Goal: Transaction & Acquisition: Obtain resource

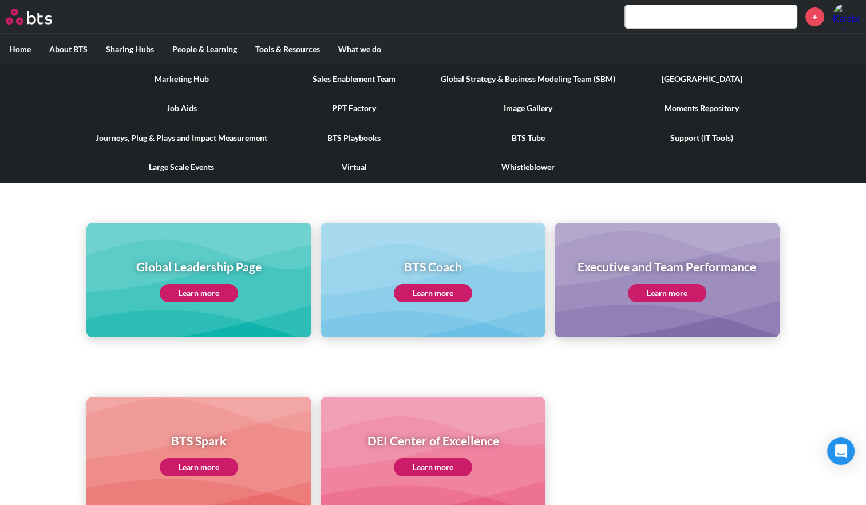
click at [296, 46] on label "Tools & Resources" at bounding box center [287, 49] width 83 height 30
click at [0, 0] on input "Tools & Resources" at bounding box center [0, 0] width 0 height 0
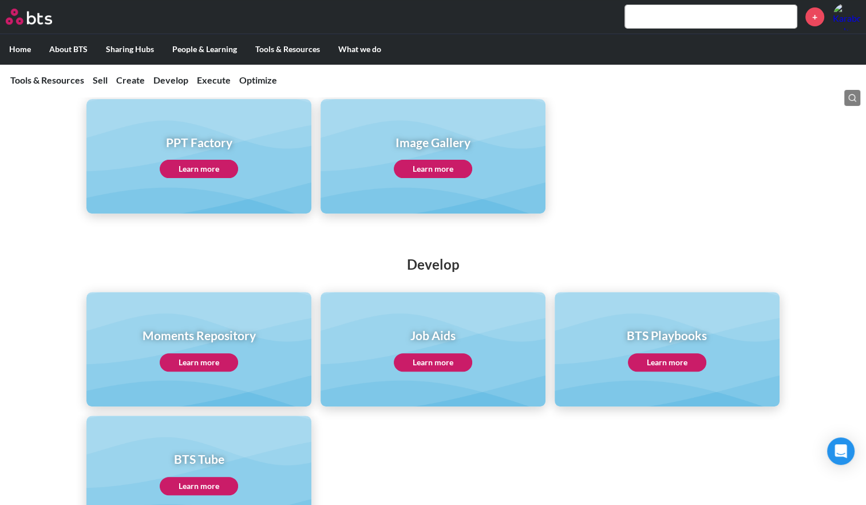
scroll to position [458, 0]
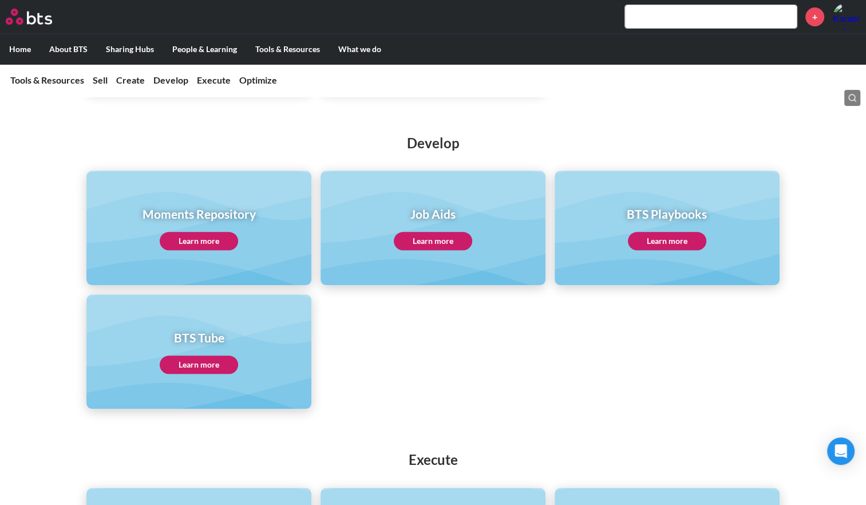
click at [205, 241] on link "Learn more" at bounding box center [199, 241] width 78 height 18
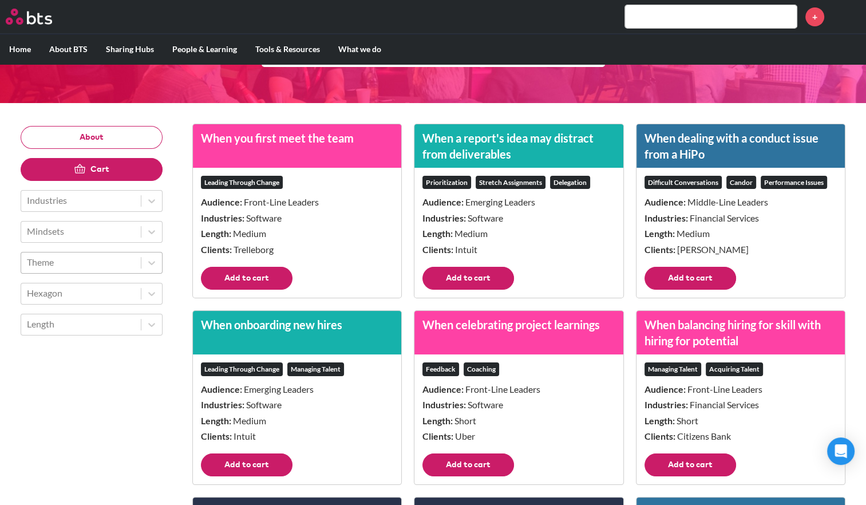
scroll to position [114, 0]
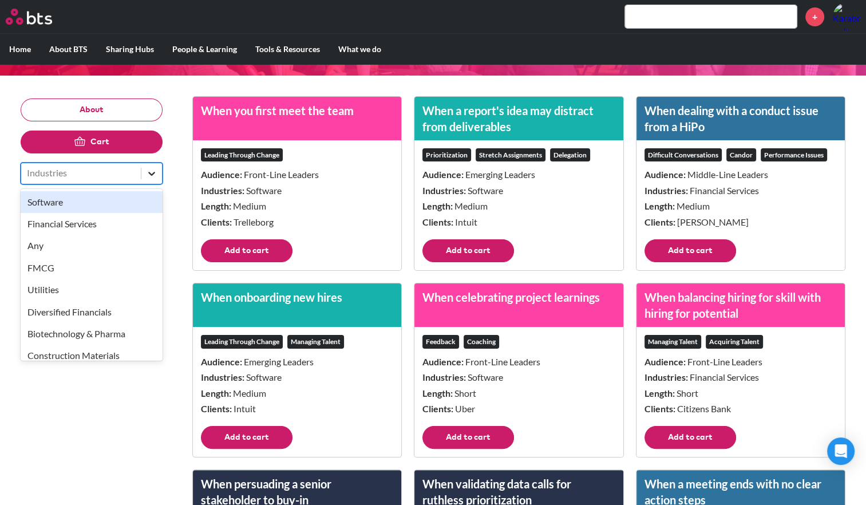
click at [156, 170] on icon at bounding box center [151, 173] width 11 height 11
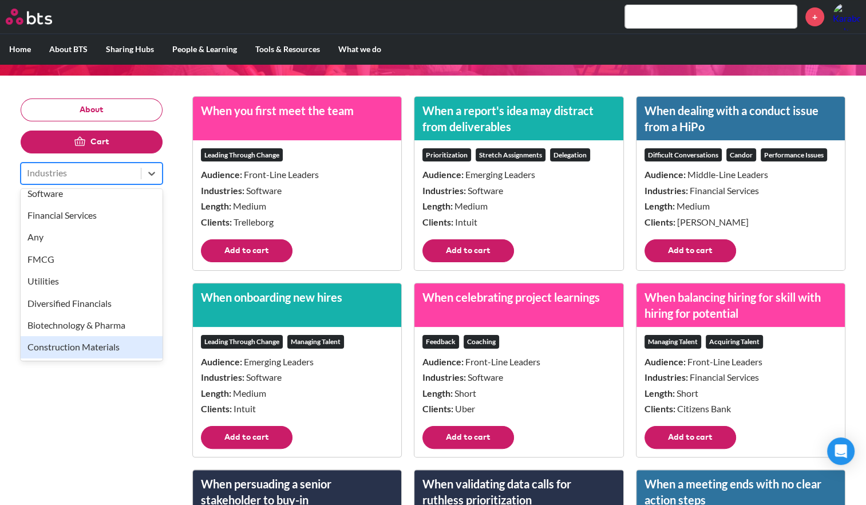
click at [66, 347] on div "Construction Materials" at bounding box center [92, 347] width 142 height 22
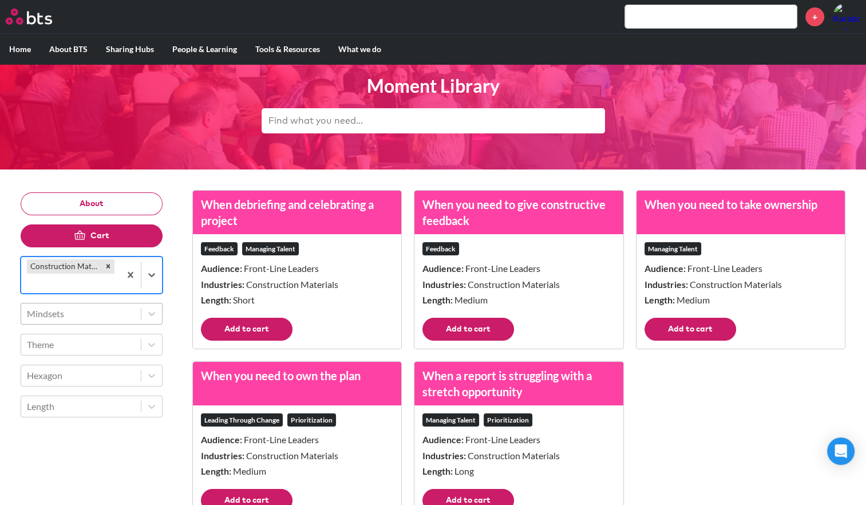
scroll to position [56, 0]
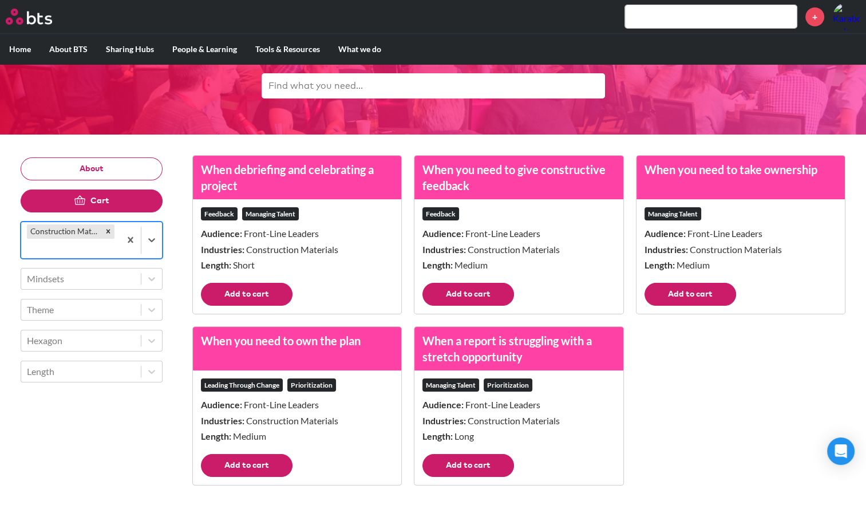
click at [246, 295] on button "Add to cart" at bounding box center [247, 294] width 92 height 23
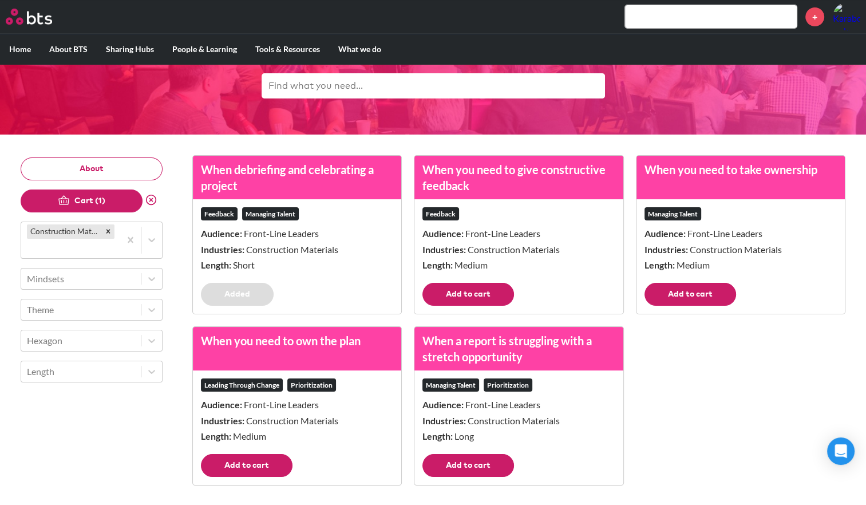
click at [481, 295] on button "Add to cart" at bounding box center [468, 294] width 92 height 23
drag, startPoint x: 673, startPoint y: 292, endPoint x: 669, endPoint y: 300, distance: 9.0
click at [674, 292] on button "Add to cart" at bounding box center [690, 294] width 92 height 23
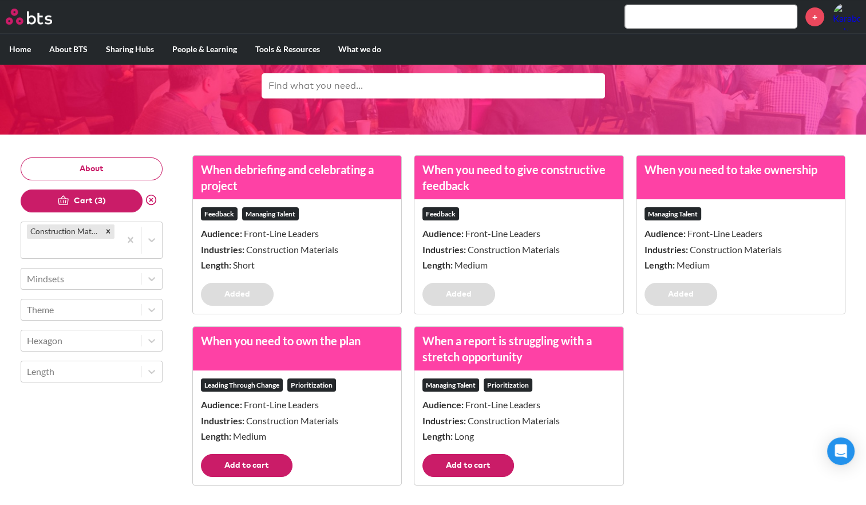
click at [459, 460] on button "Add to cart" at bounding box center [468, 465] width 92 height 23
click at [256, 464] on button "Add to cart" at bounding box center [247, 465] width 92 height 23
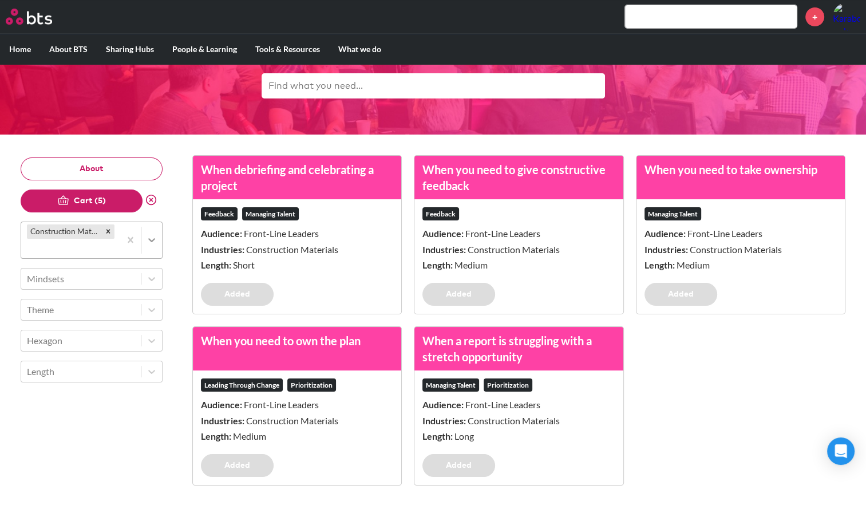
click at [149, 239] on icon at bounding box center [151, 239] width 11 height 11
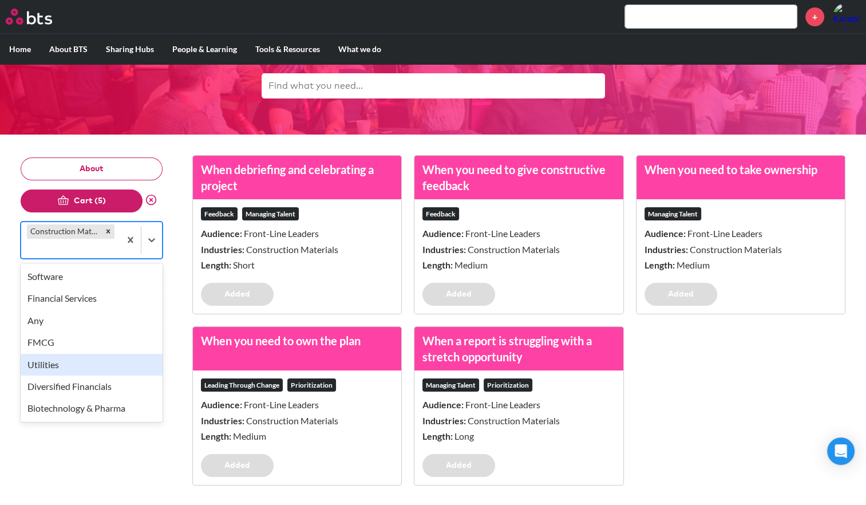
click at [76, 357] on div "Utilities" at bounding box center [92, 365] width 142 height 22
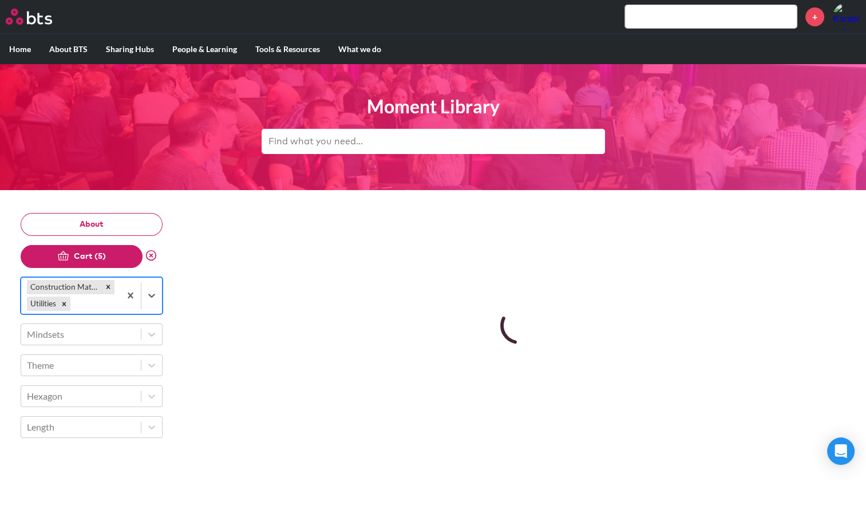
scroll to position [0, 0]
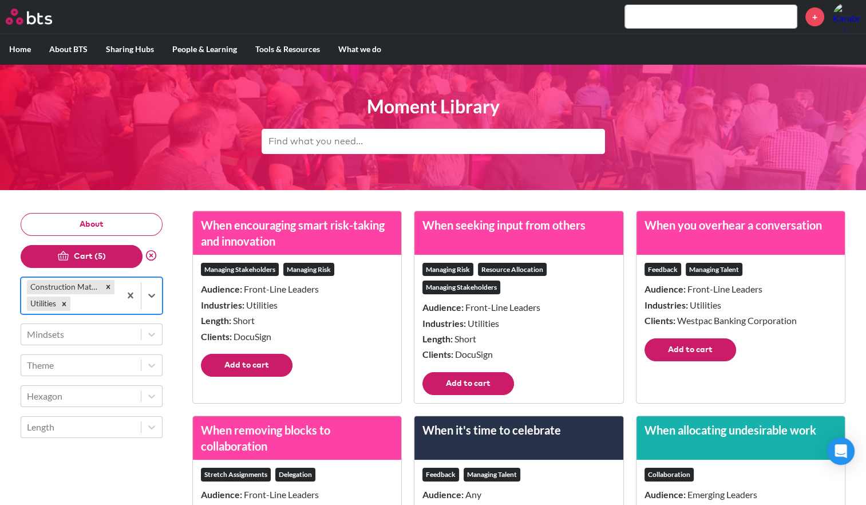
click at [497, 379] on button "Add to cart" at bounding box center [468, 383] width 92 height 23
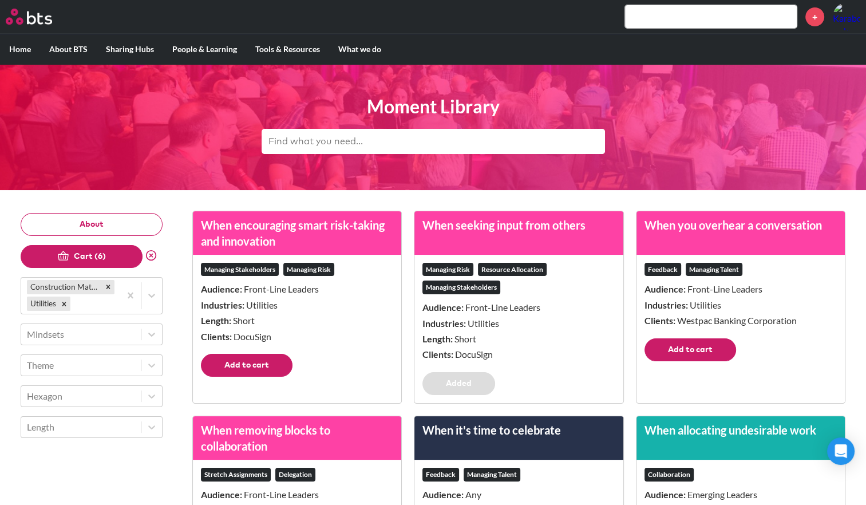
click at [263, 370] on button "Add to cart" at bounding box center [247, 365] width 92 height 23
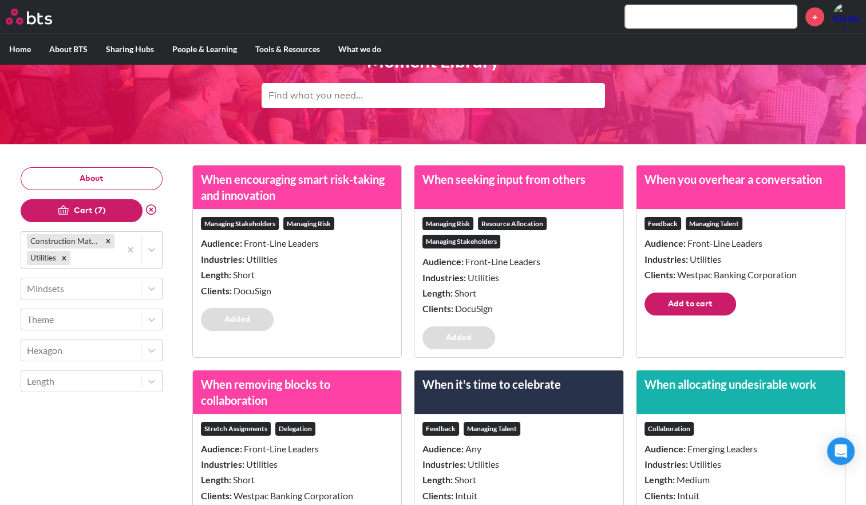
scroll to position [229, 0]
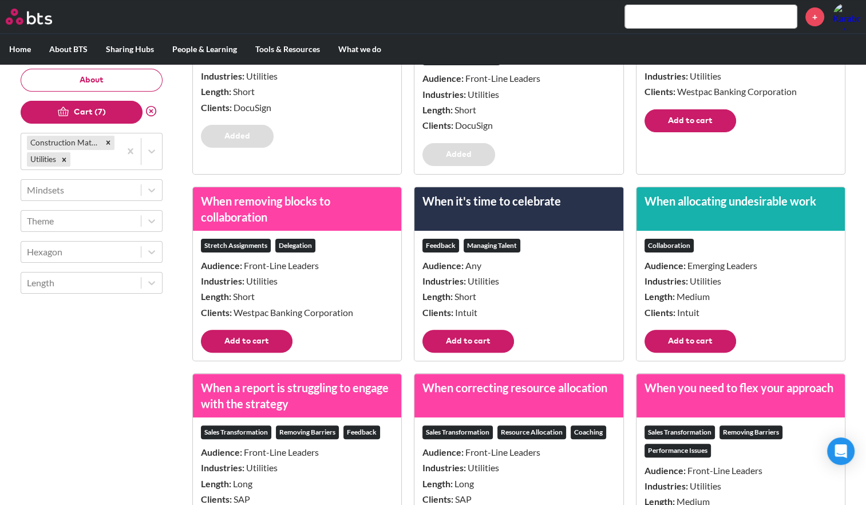
click at [250, 343] on button "Add to cart" at bounding box center [247, 341] width 92 height 23
click at [675, 342] on button "Add to cart" at bounding box center [690, 341] width 92 height 23
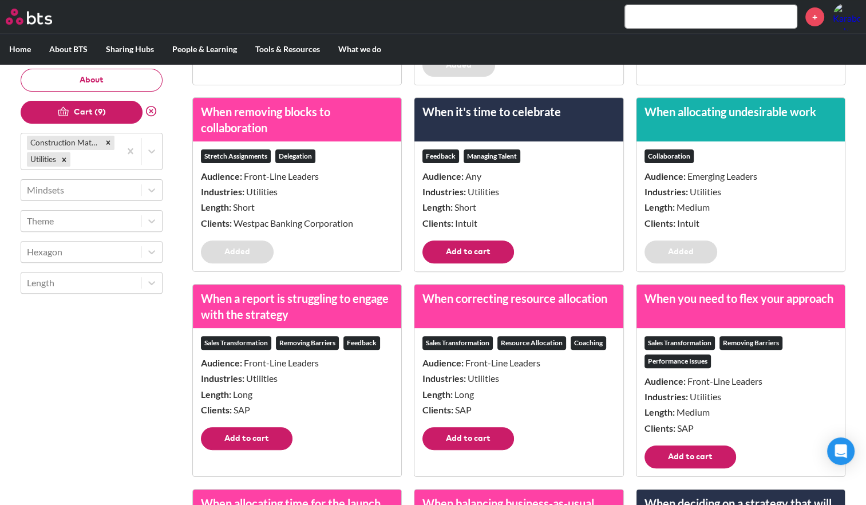
scroll to position [401, 0]
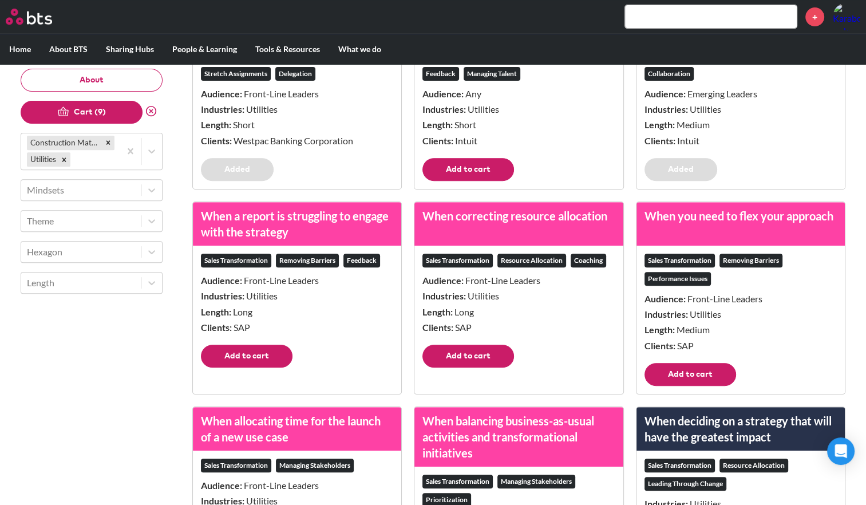
click at [478, 367] on footer "Add to cart" at bounding box center [518, 360] width 208 height 31
click at [481, 357] on button "Add to cart" at bounding box center [468, 356] width 92 height 23
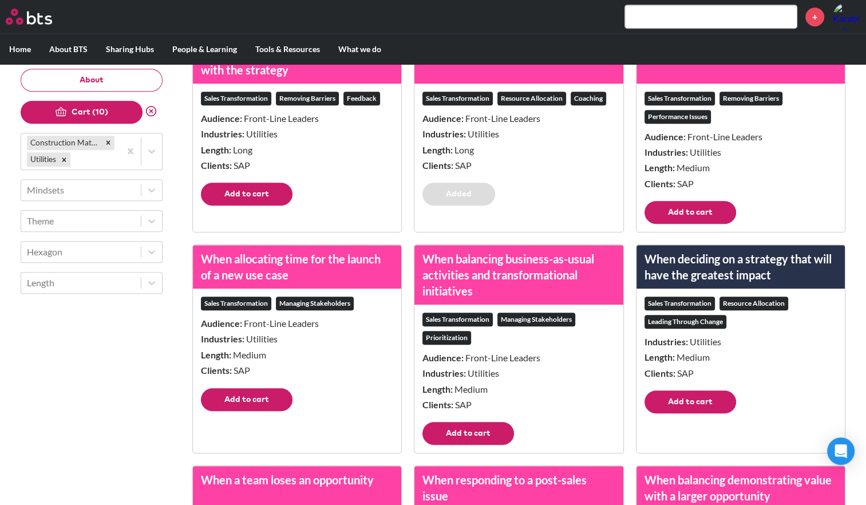
scroll to position [572, 0]
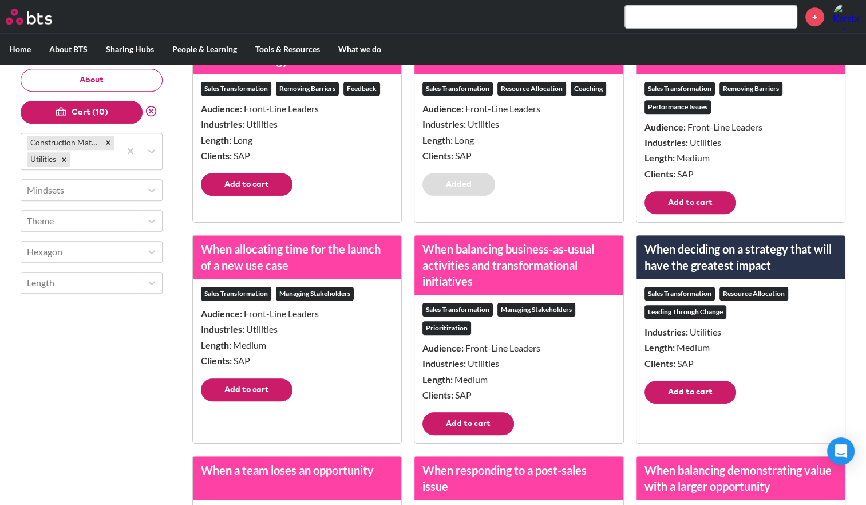
click at [698, 204] on button "Add to cart" at bounding box center [690, 202] width 92 height 23
click at [446, 421] on button "Add to cart" at bounding box center [468, 423] width 92 height 23
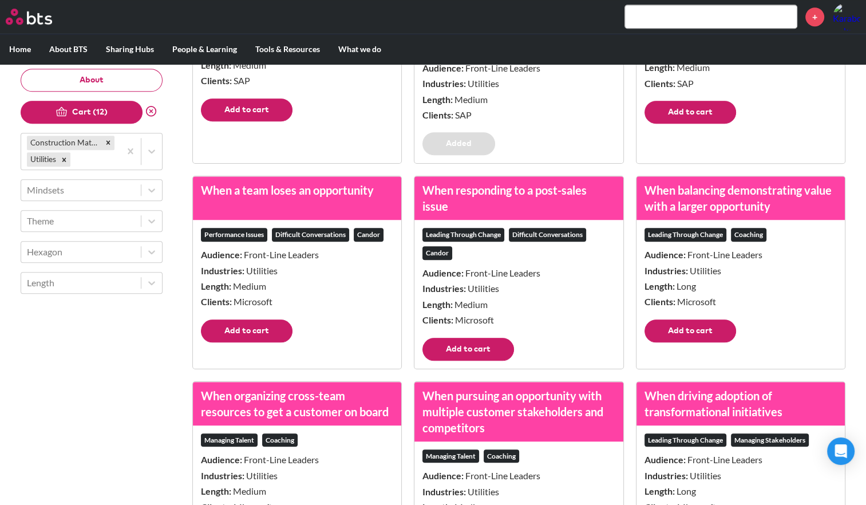
scroll to position [859, 0]
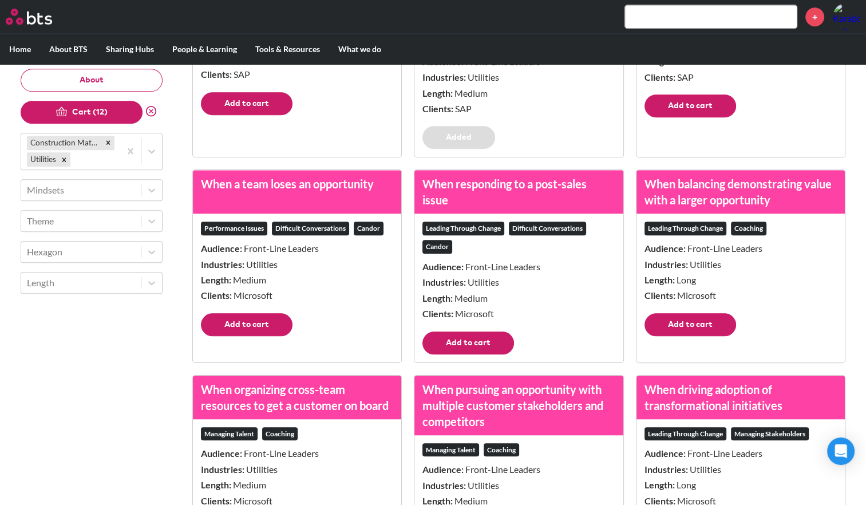
click at [243, 327] on button "Add to cart" at bounding box center [247, 324] width 92 height 23
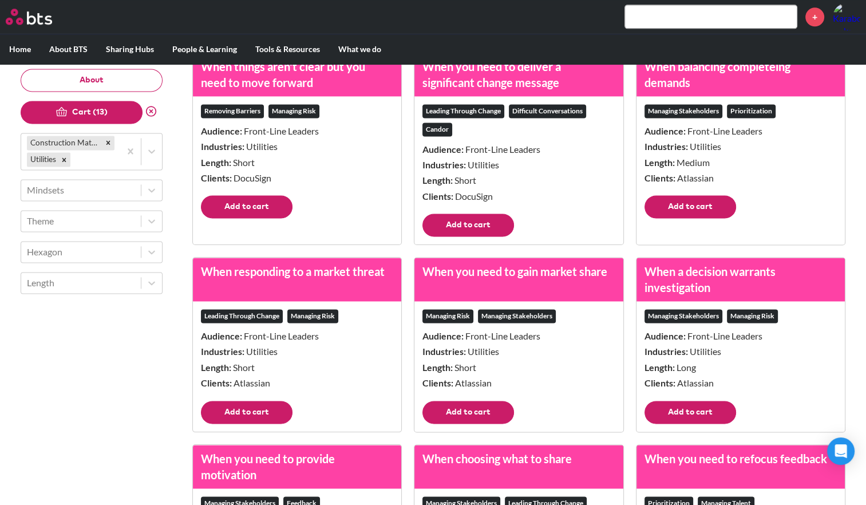
scroll to position [1660, 0]
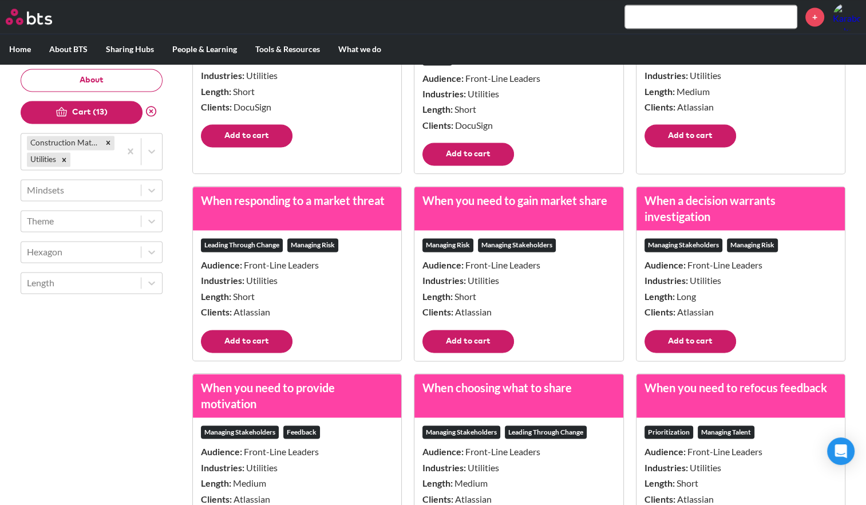
click at [711, 135] on button "Add to cart" at bounding box center [690, 135] width 92 height 23
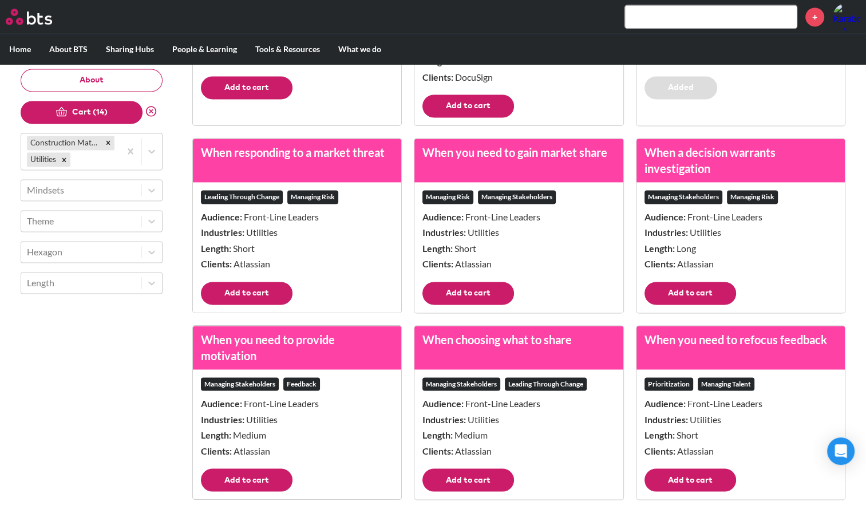
scroll to position [1774, 0]
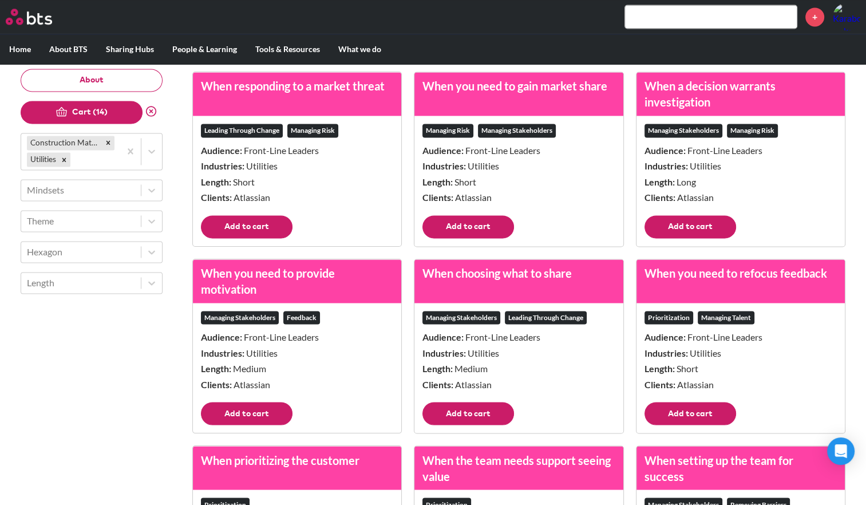
click at [682, 223] on button "Add to cart" at bounding box center [690, 226] width 92 height 23
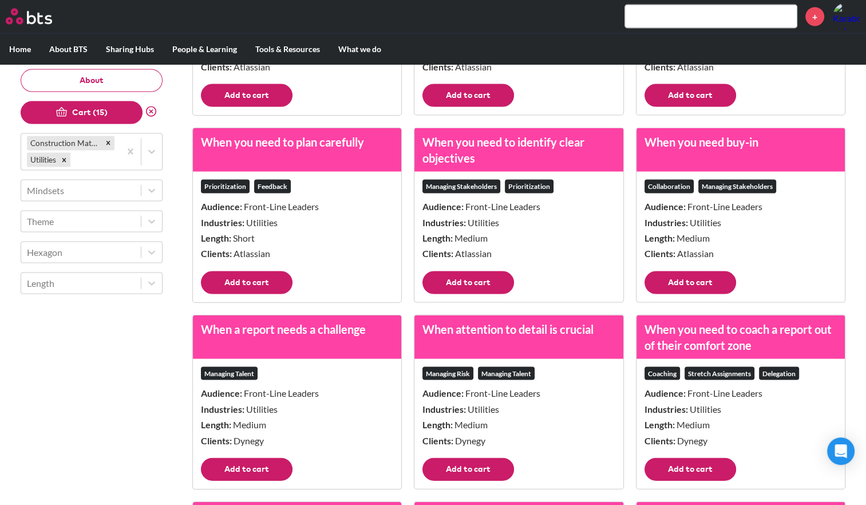
scroll to position [2289, 0]
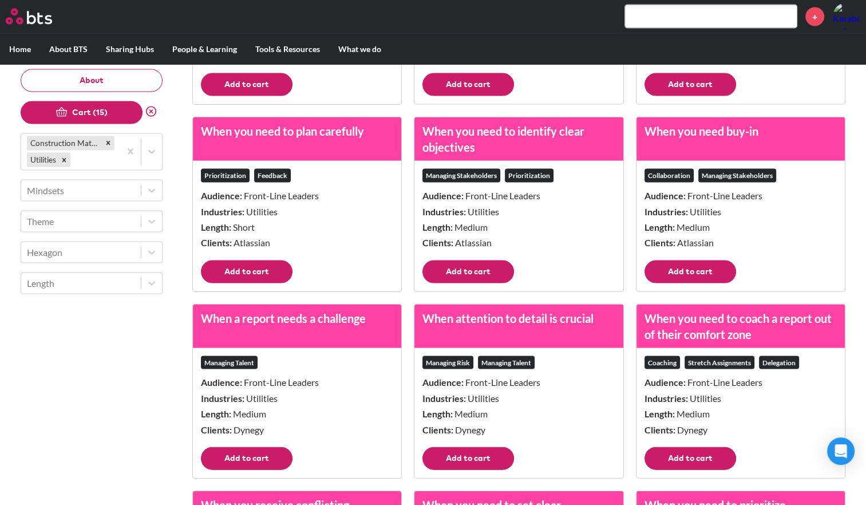
click at [684, 266] on button "Add to cart" at bounding box center [690, 271] width 92 height 23
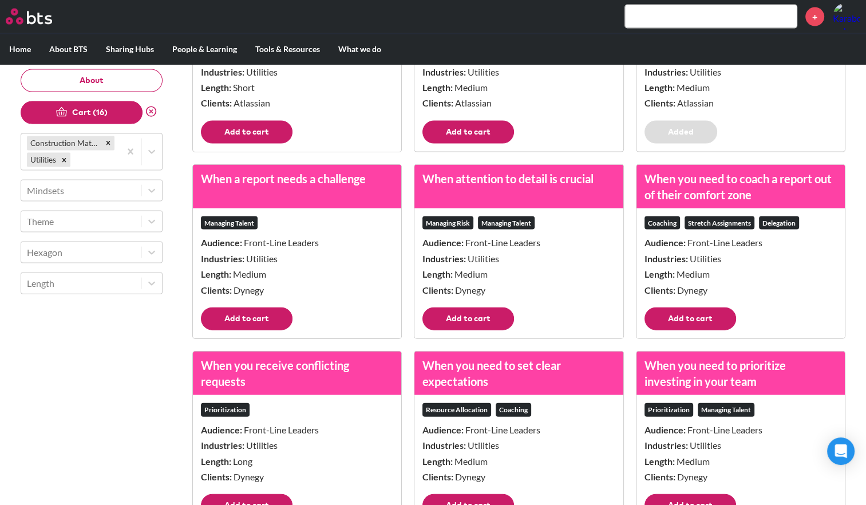
scroll to position [2404, 0]
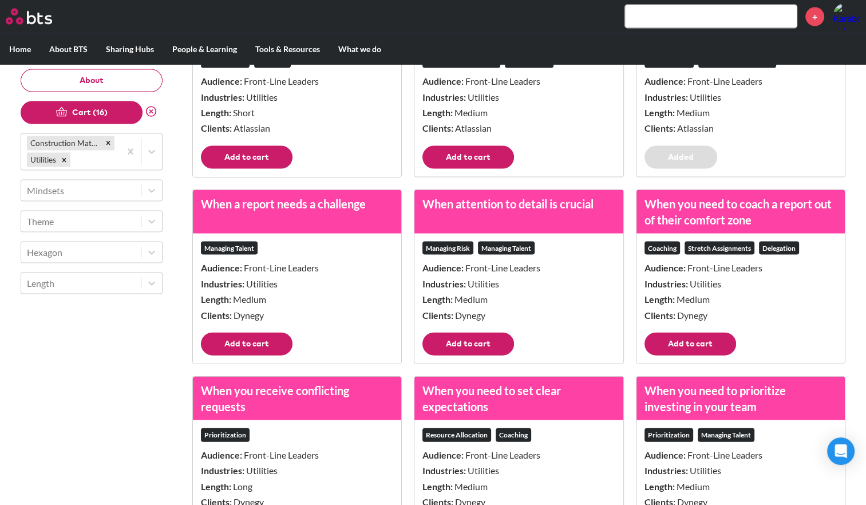
click at [69, 113] on button "Cart (16)" at bounding box center [82, 112] width 122 height 23
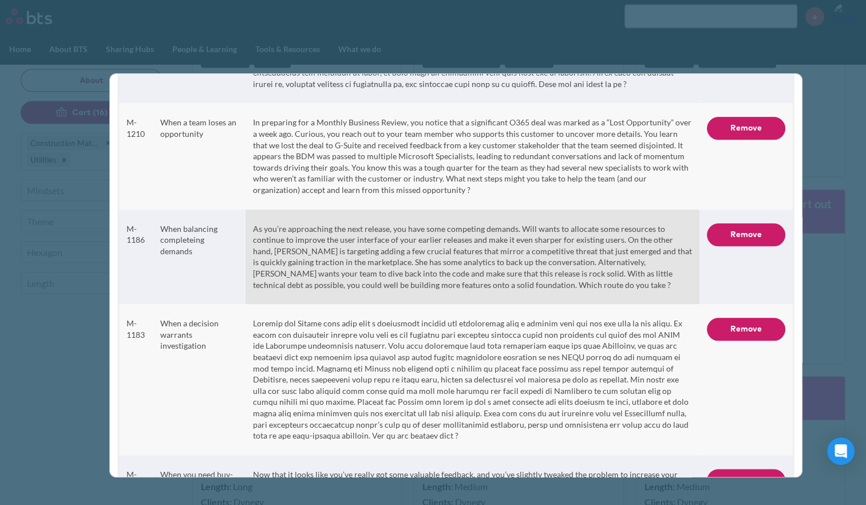
scroll to position [1463, 0]
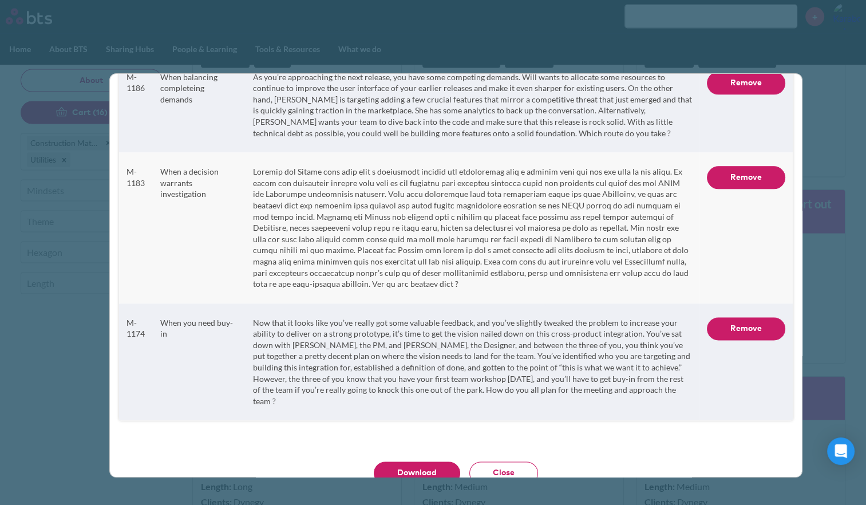
click at [383, 461] on button "Download" at bounding box center [417, 472] width 86 height 23
